Goal: Transaction & Acquisition: Purchase product/service

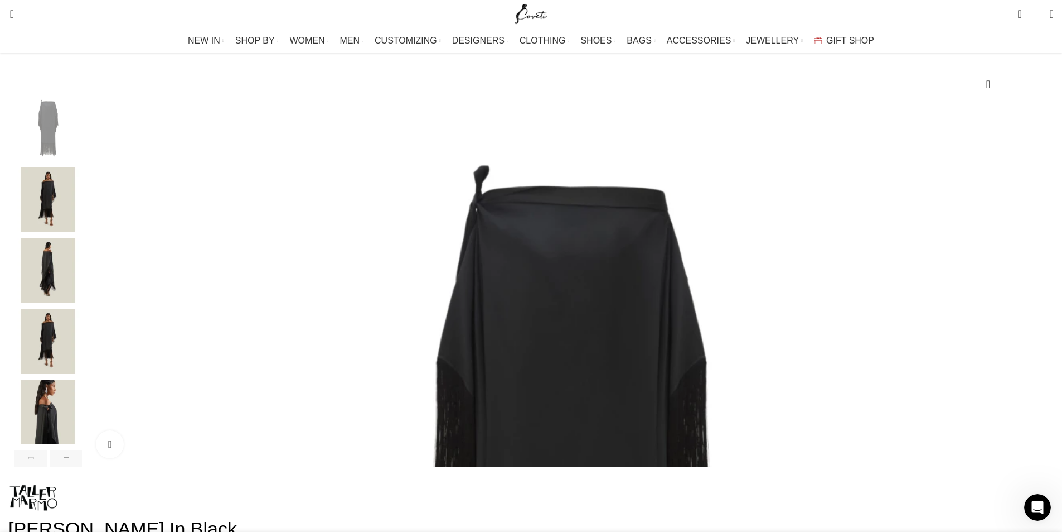
scroll to position [279, 0]
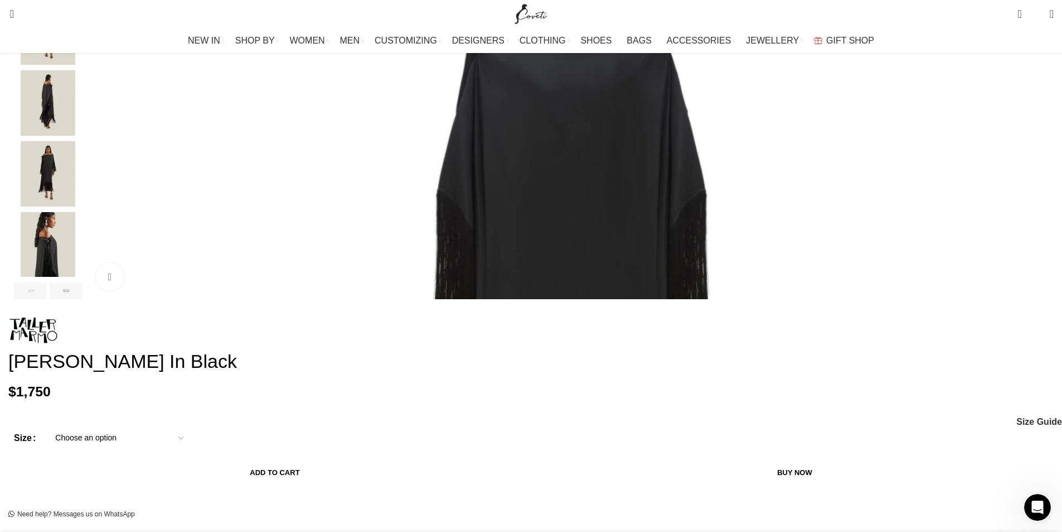
click at [82, 206] on img "4 / 6" at bounding box center [48, 173] width 68 height 65
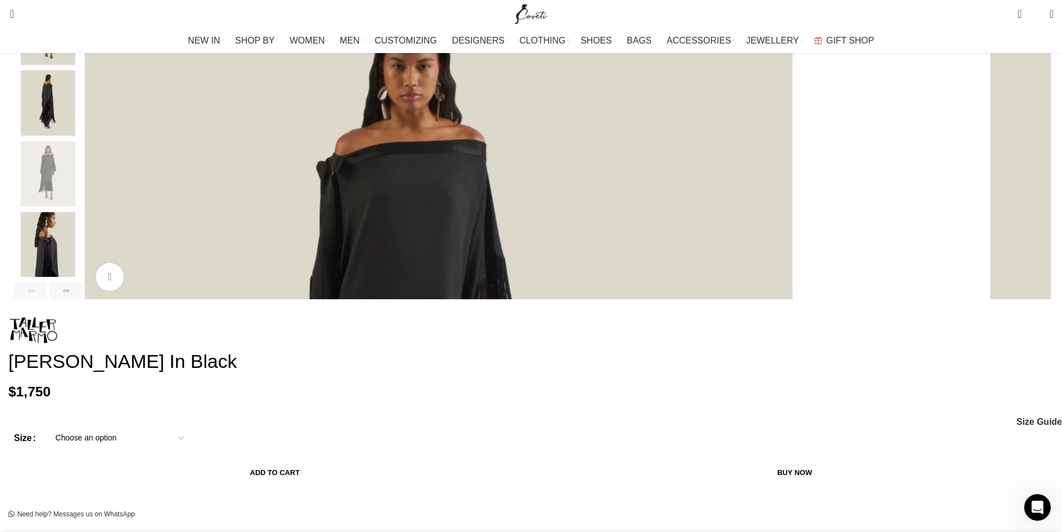
scroll to position [0, 939]
click at [82, 277] on img "5 / 6" at bounding box center [48, 244] width 68 height 65
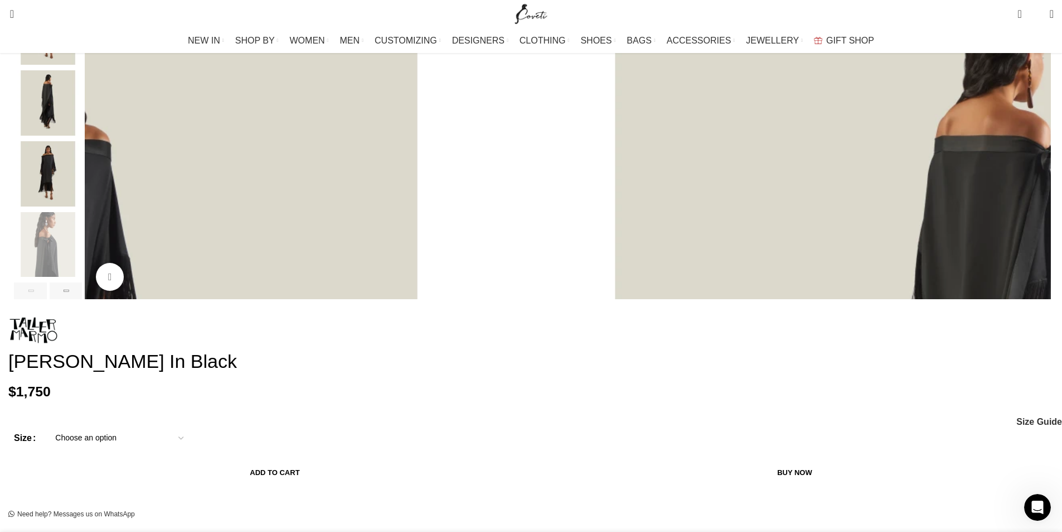
scroll to position [446, 0]
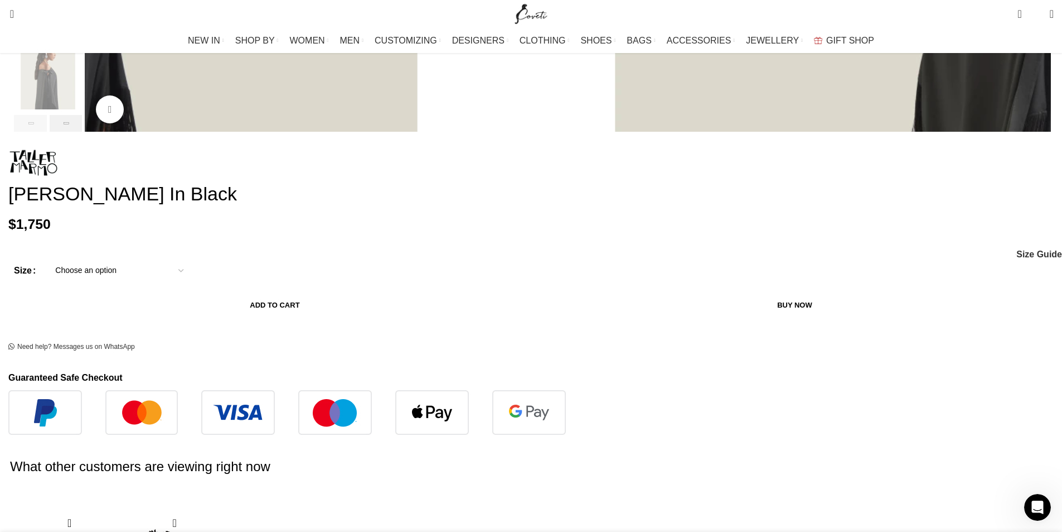
click at [83, 132] on div "Next slide" at bounding box center [66, 123] width 33 height 17
click at [82, 110] on img "6 / 6" at bounding box center [48, 77] width 68 height 65
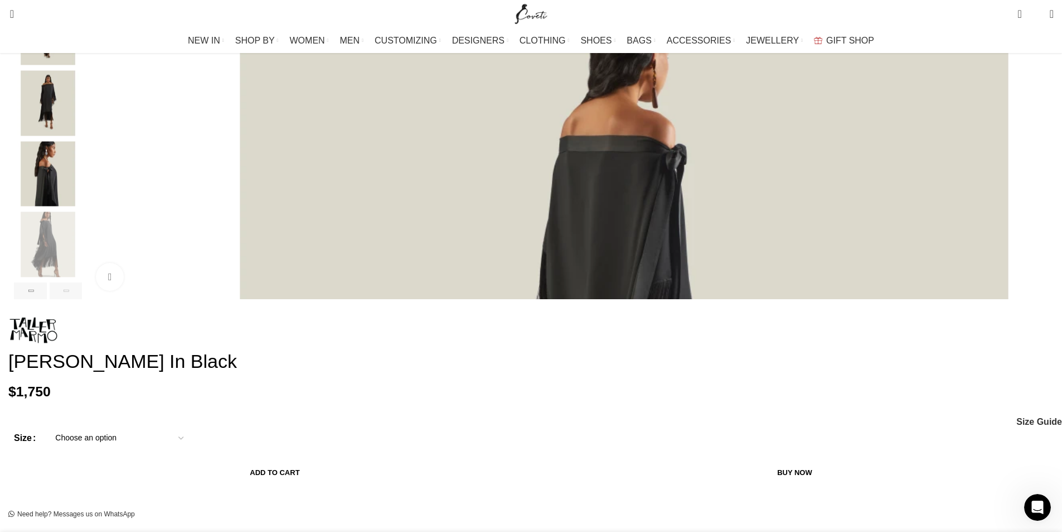
scroll to position [0, 1174]
click at [82, 277] on img "6 / 6" at bounding box center [48, 244] width 68 height 65
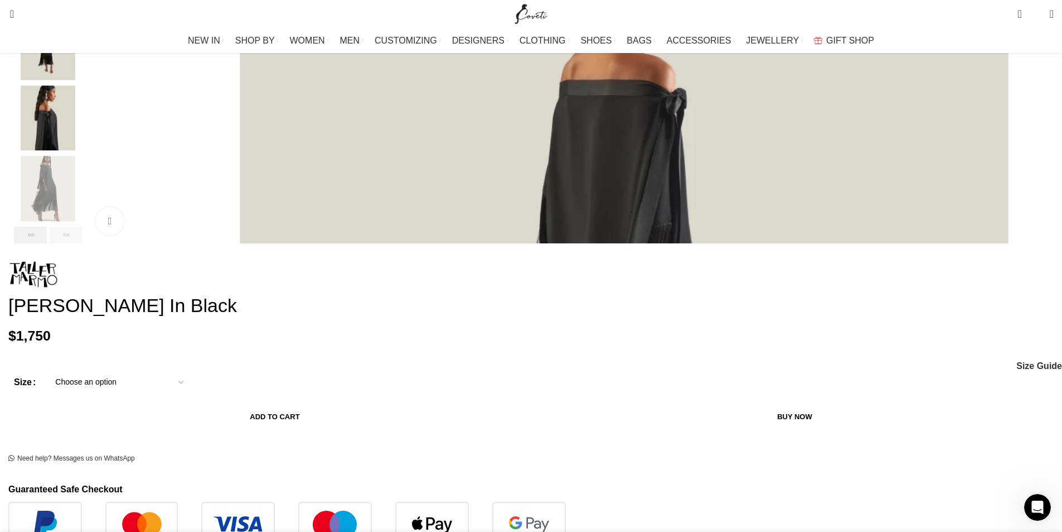
scroll to position [502, 0]
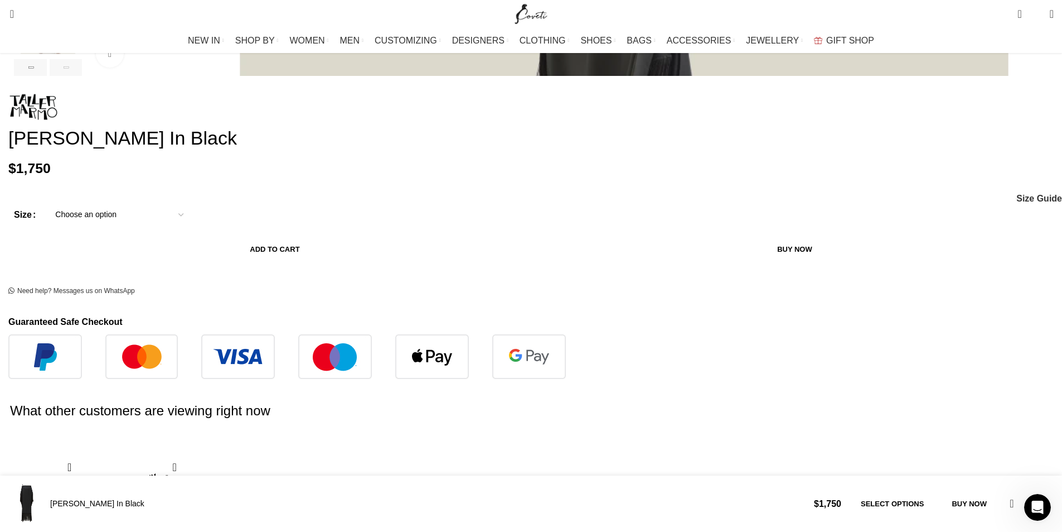
click at [82, 54] on img "6 / 6" at bounding box center [48, 21] width 68 height 65
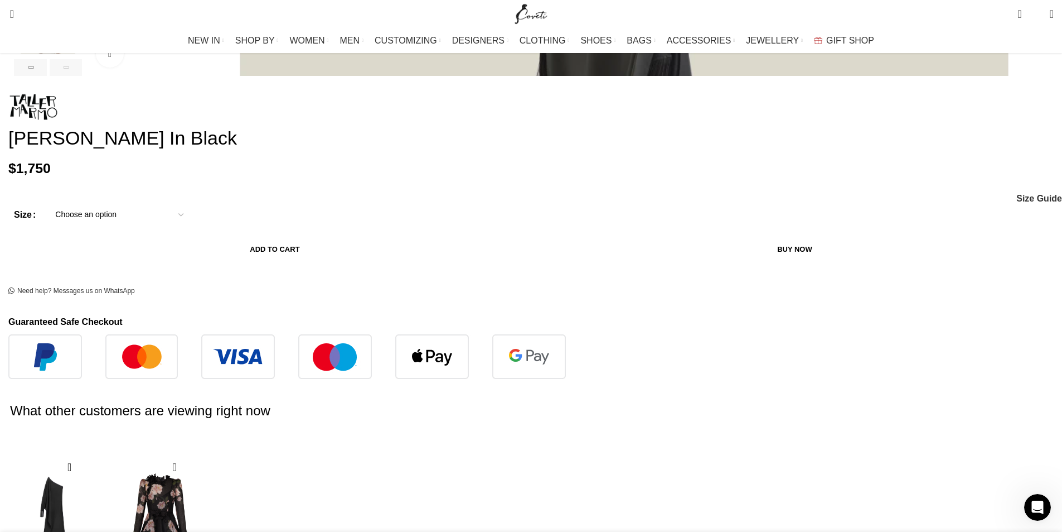
scroll to position [279, 0]
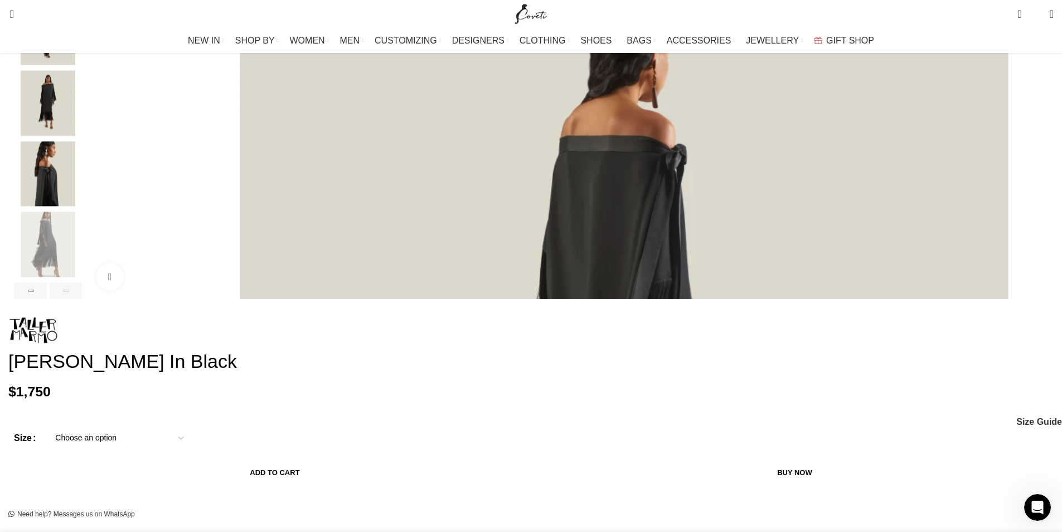
click at [82, 65] on img "3 / 6" at bounding box center [48, 32] width 68 height 65
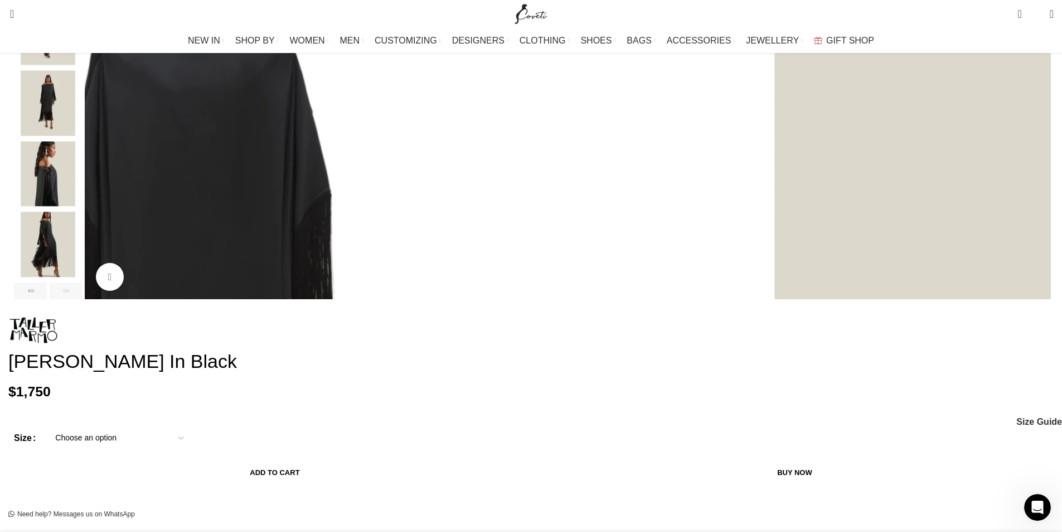
click at [82, 206] on img "5 / 6" at bounding box center [48, 173] width 68 height 65
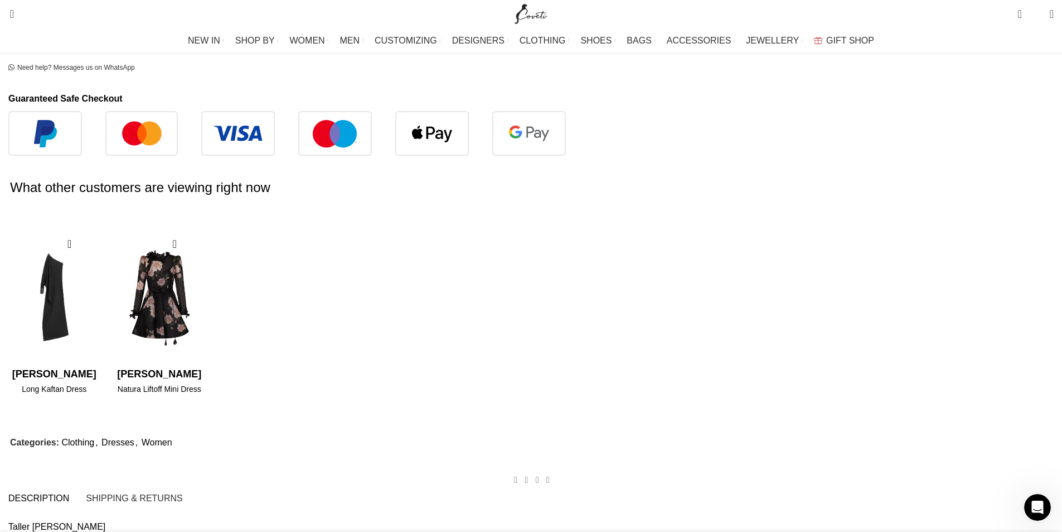
scroll to position [335, 0]
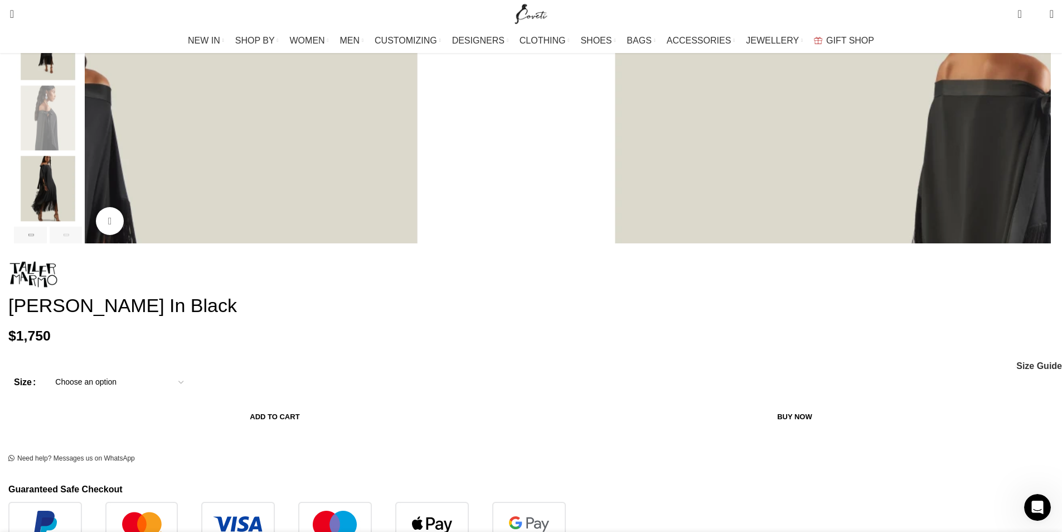
click at [192, 370] on select "Choose an option 6 UK 8 UK 10 [GEOGRAPHIC_DATA] 12 [GEOGRAPHIC_DATA] 14 [GEOGRA…" at bounding box center [119, 381] width 145 height 23
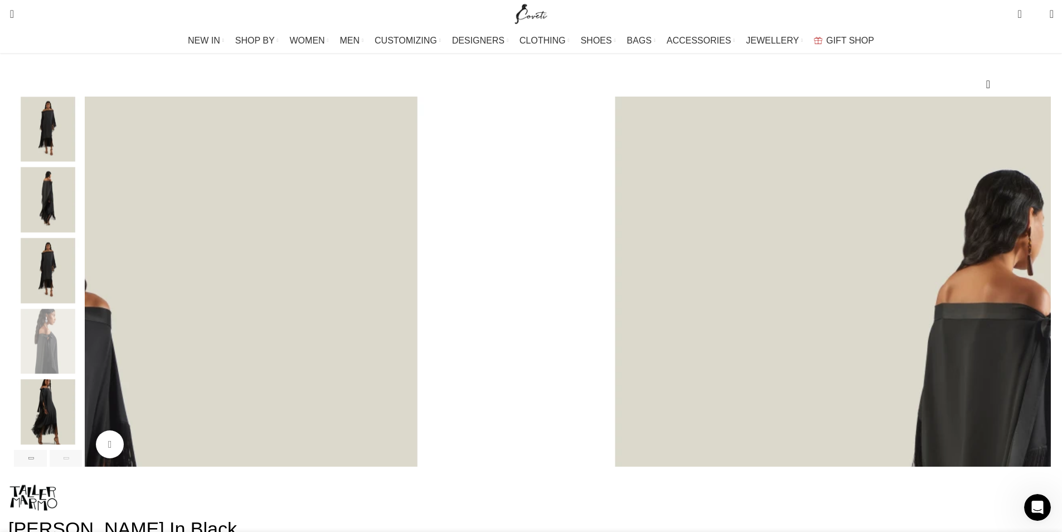
scroll to position [0, 1409]
select select "18-[GEOGRAPHIC_DATA]"
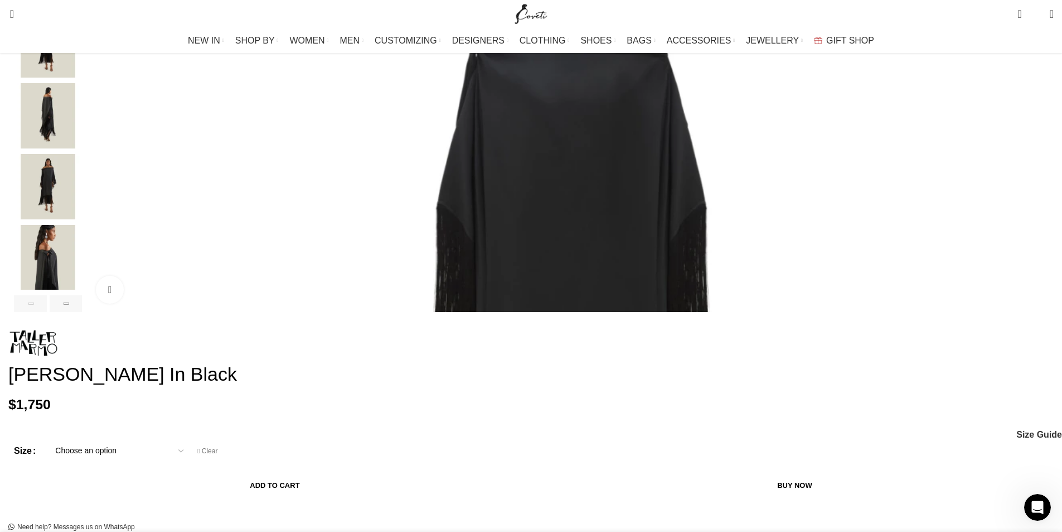
scroll to position [0, 0]
